Goal: Navigation & Orientation: Find specific page/section

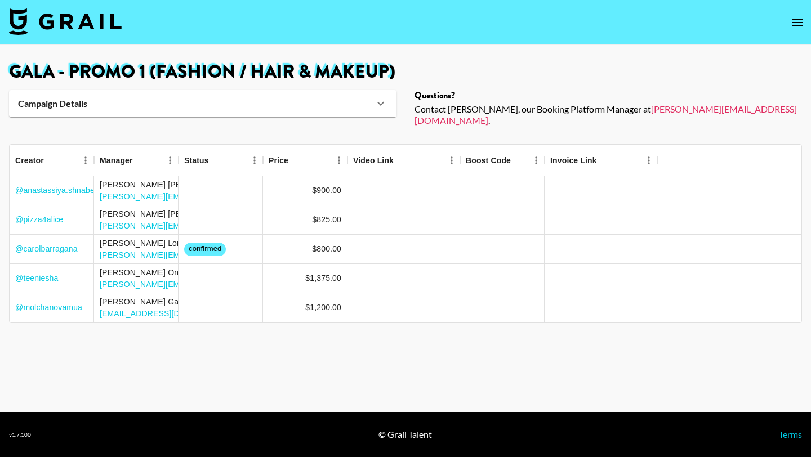
click at [795, 27] on icon "open drawer" at bounding box center [797, 23] width 14 height 14
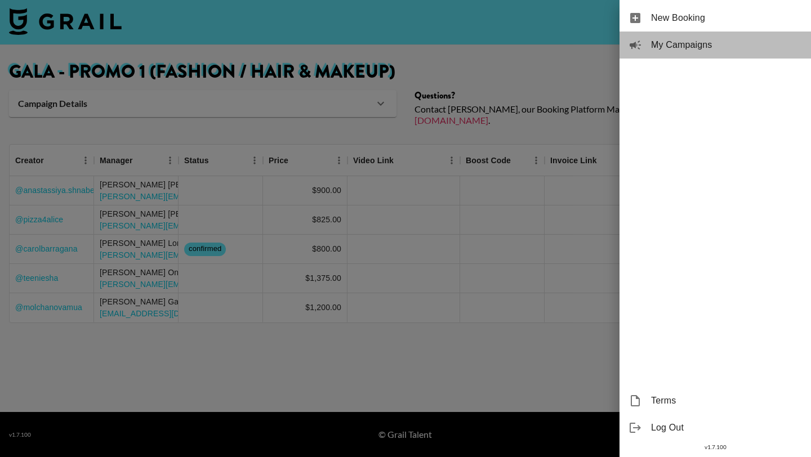
click at [721, 48] on span "My Campaigns" at bounding box center [726, 45] width 151 height 14
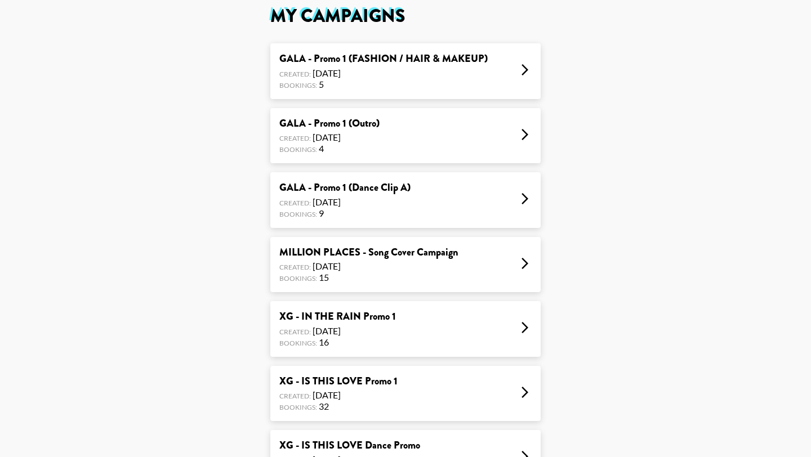
scroll to position [73, 0]
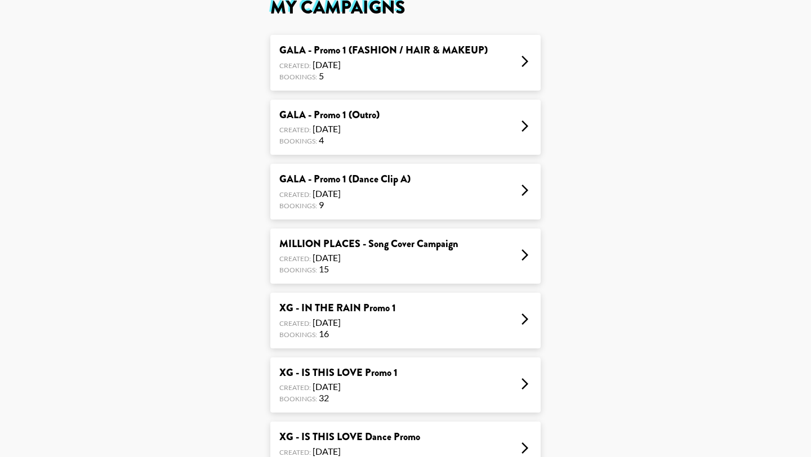
click at [435, 141] on div "GALA - Promo 1 (Outro) Created: Sep 17, 2025 Bookings: 4" at bounding box center [405, 128] width 270 height 56
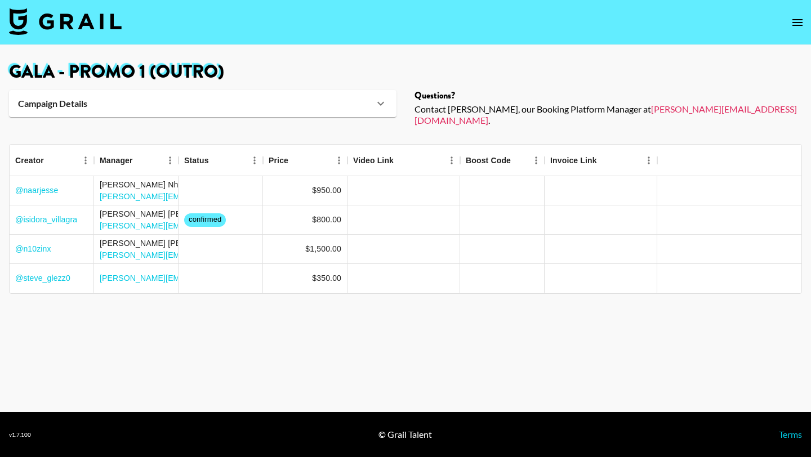
click at [794, 25] on icon "open drawer" at bounding box center [797, 22] width 10 height 7
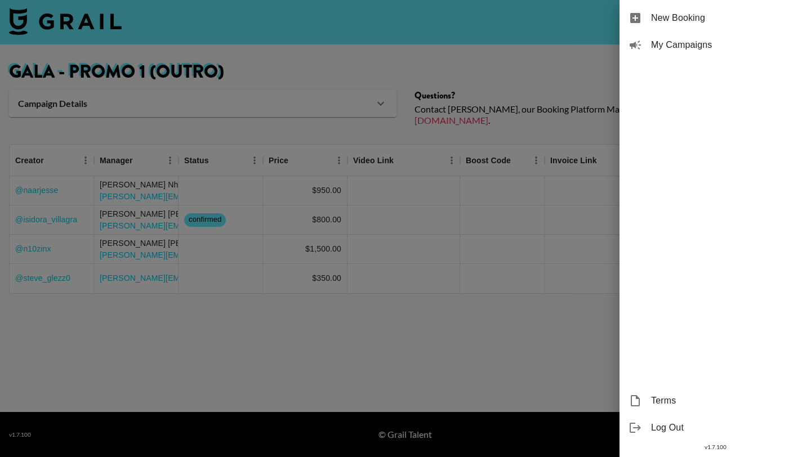
click at [714, 53] on div "My Campaigns" at bounding box center [714, 45] width 191 height 27
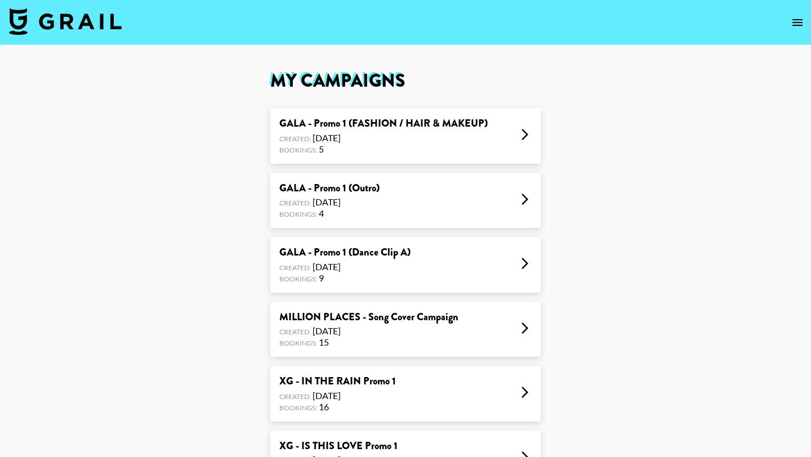
click at [429, 270] on div "GALA - Promo 1 (Dance Clip A) Created: Sep 17, 2025 Bookings: 9" at bounding box center [405, 265] width 270 height 56
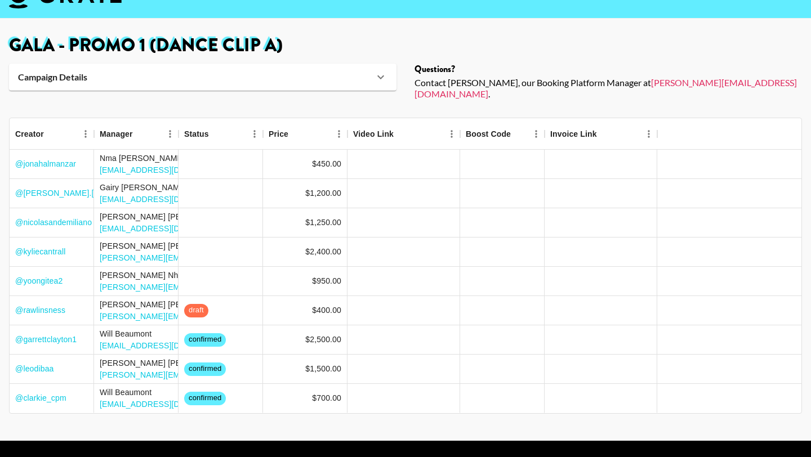
scroll to position [28, 0]
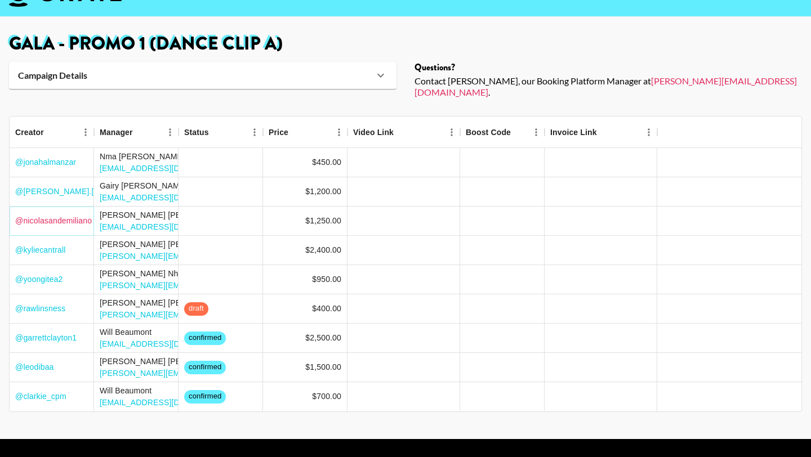
click at [65, 215] on link "@ nicolasandemiliano" at bounding box center [53, 220] width 77 height 11
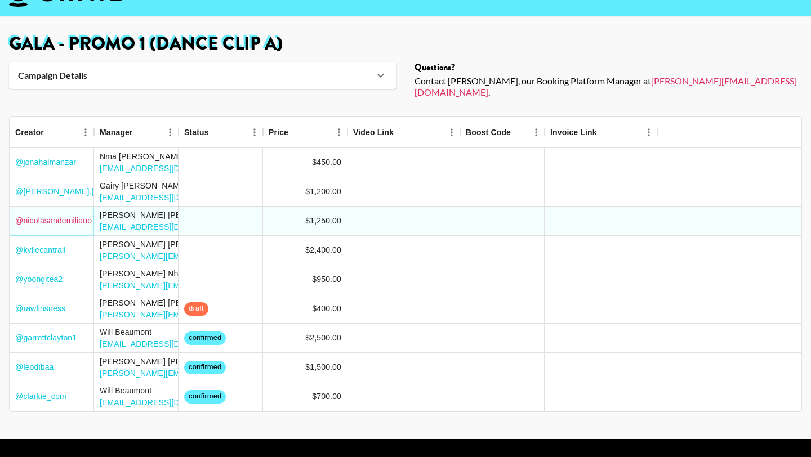
scroll to position [46, 0]
